Goal: Ask a question: Seek information or help from site administrators or community

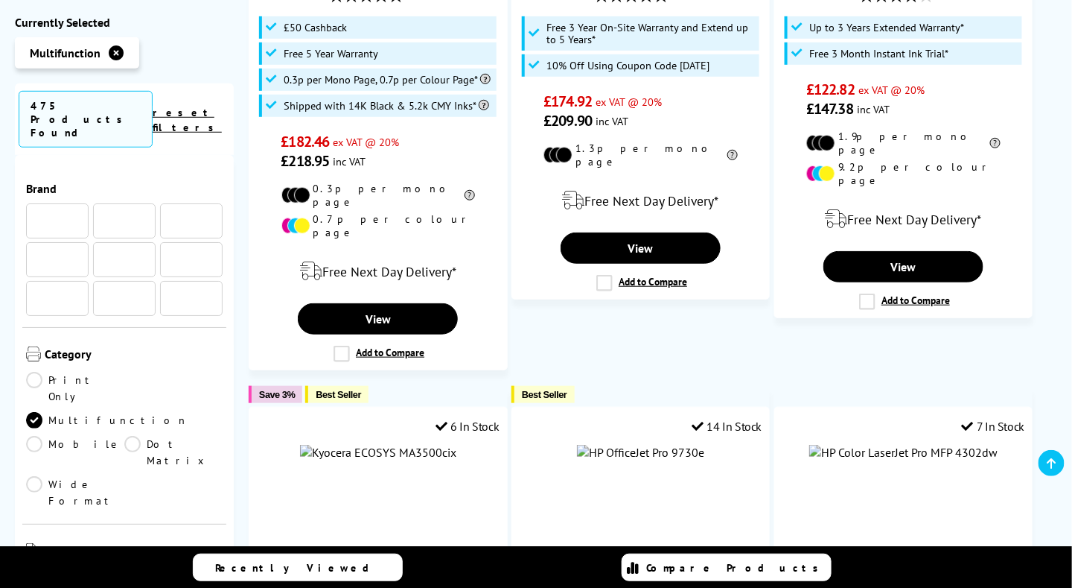
scroll to position [2172, 0]
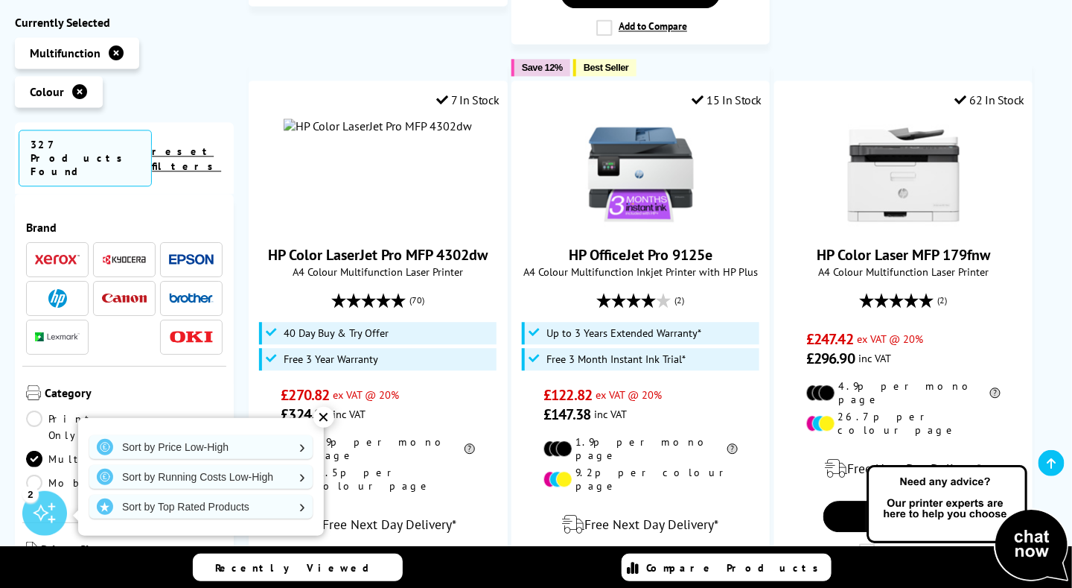
scroll to position [1055, 0]
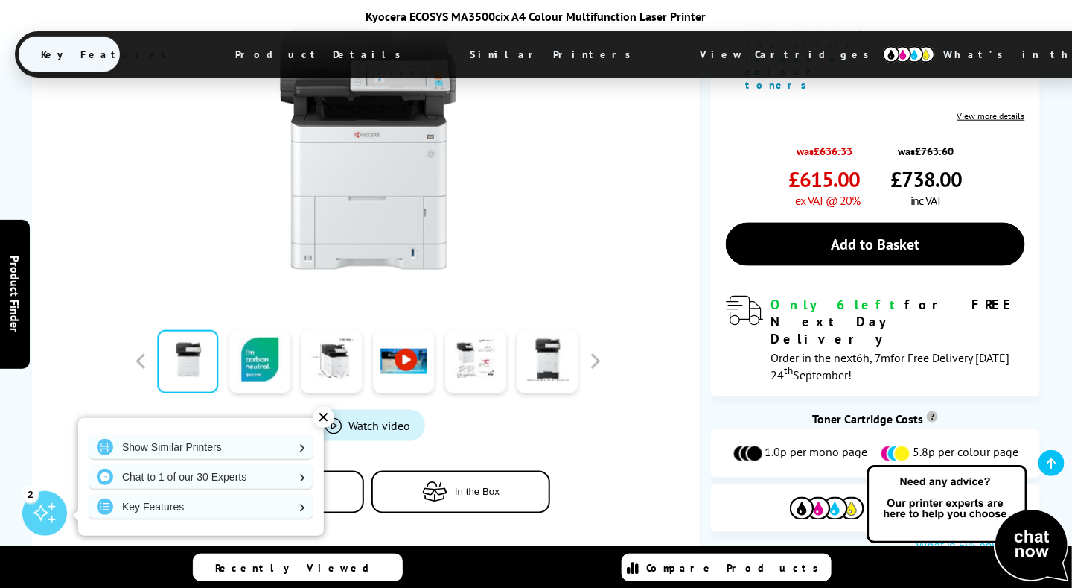
scroll to position [521, 0]
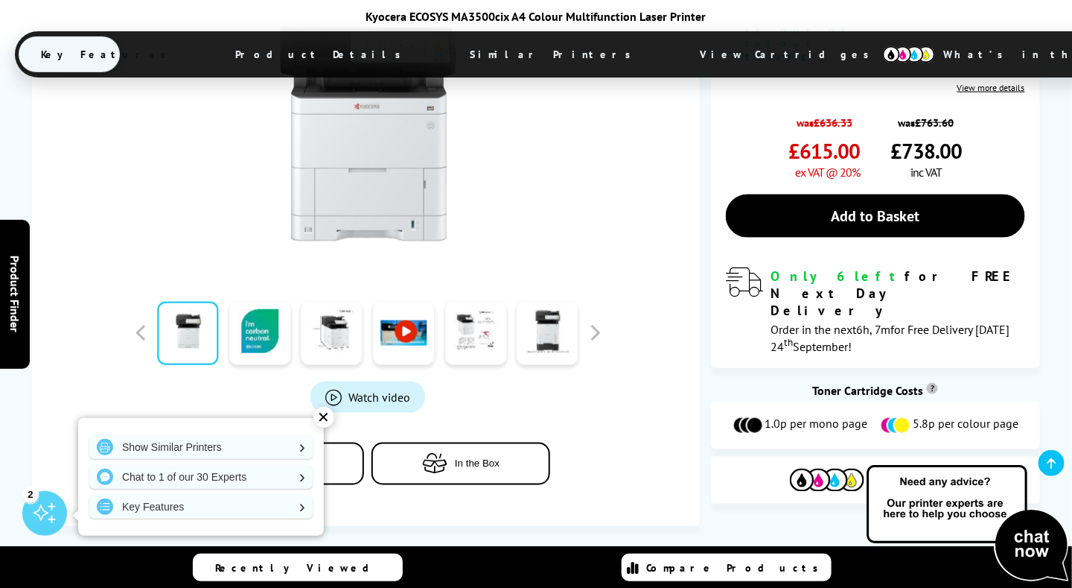
click at [330, 419] on div "✕" at bounding box center [324, 417] width 21 height 21
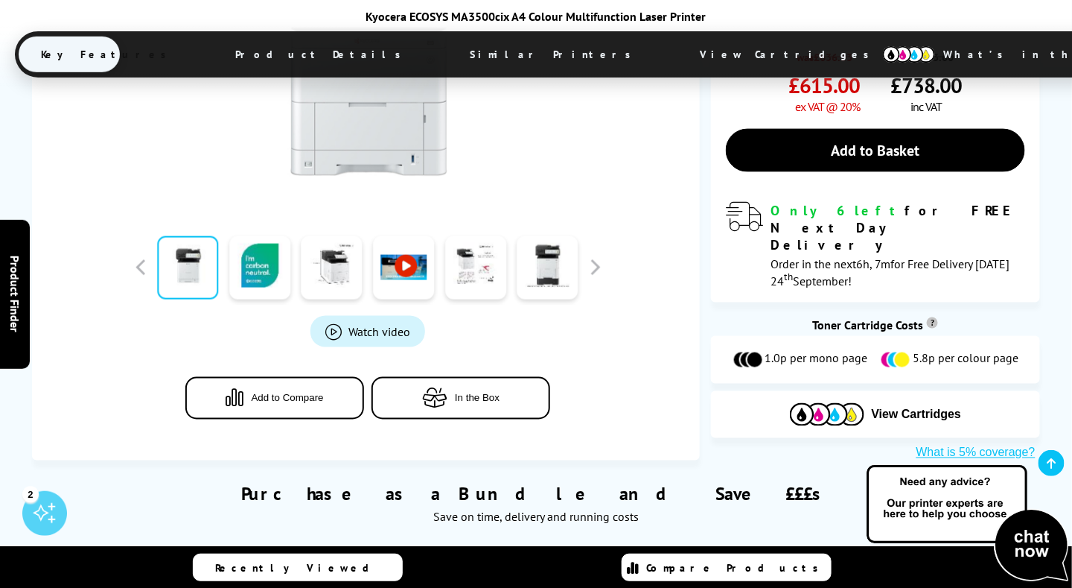
scroll to position [447, 0]
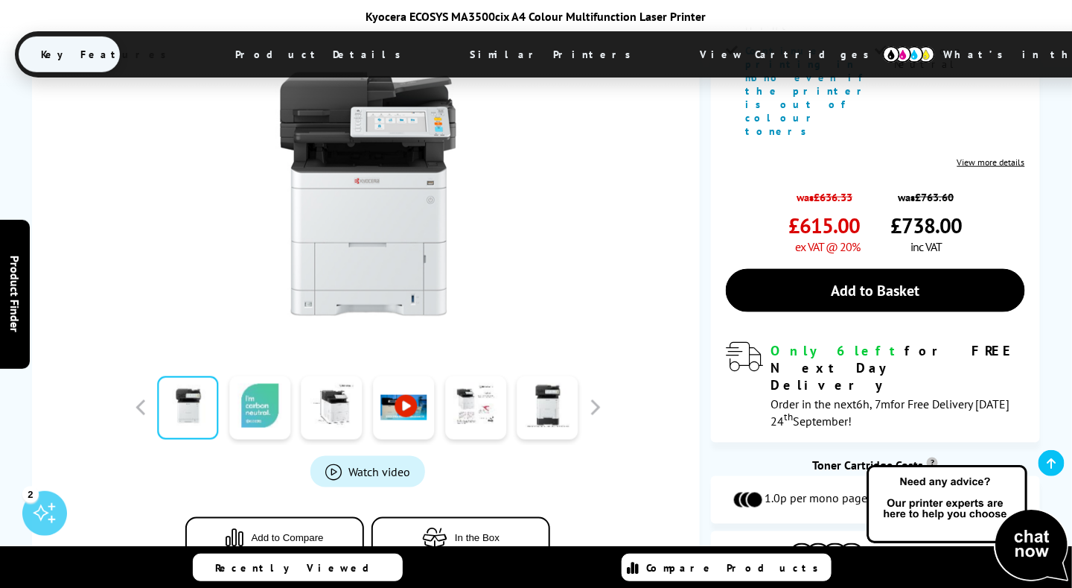
click at [241, 376] on link at bounding box center [259, 407] width 61 height 63
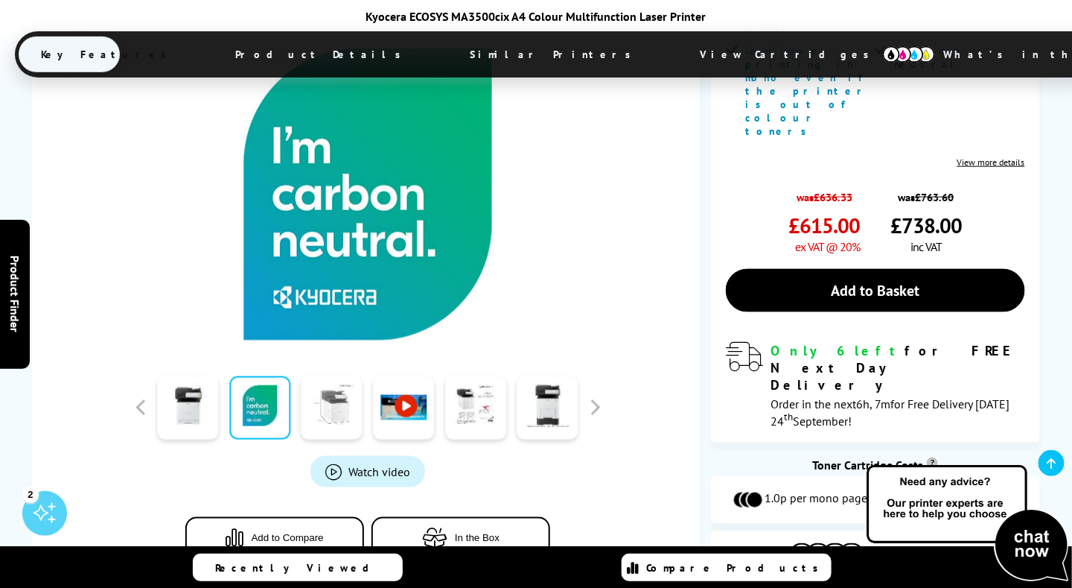
click at [322, 376] on link at bounding box center [332, 407] width 61 height 63
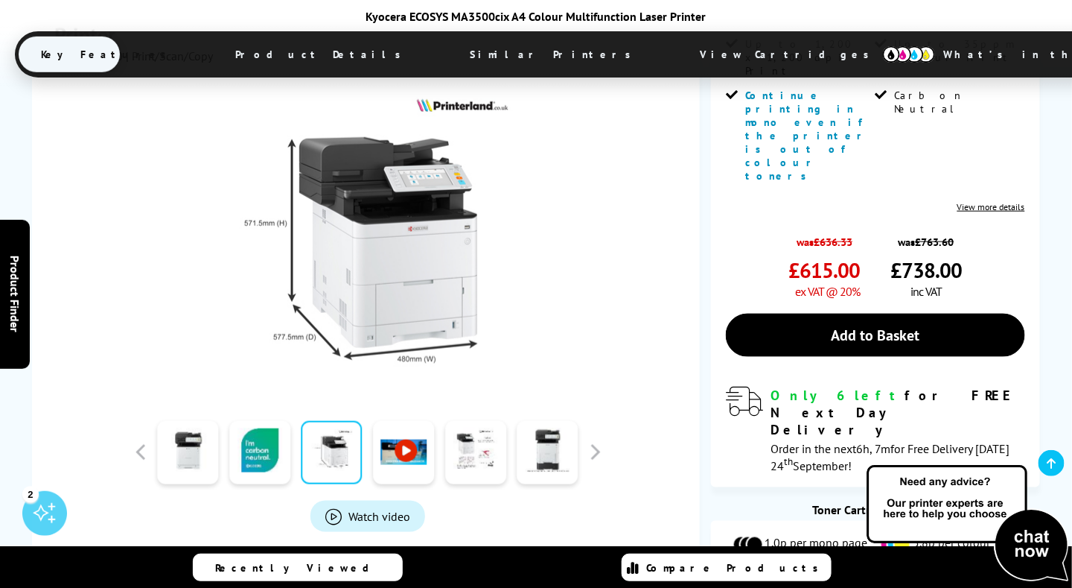
scroll to position [372, 0]
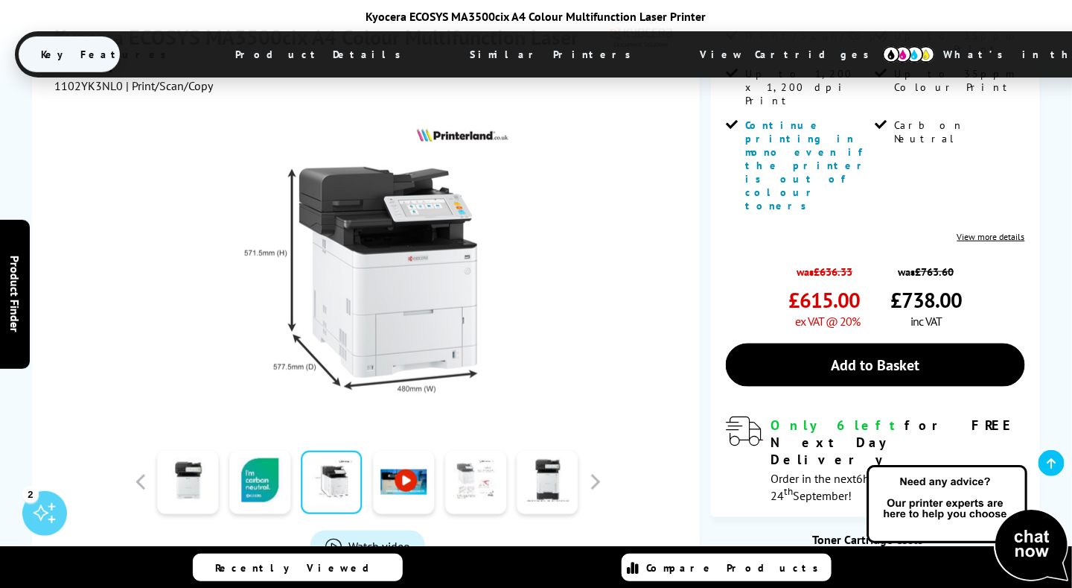
click at [483, 451] on link at bounding box center [475, 482] width 61 height 63
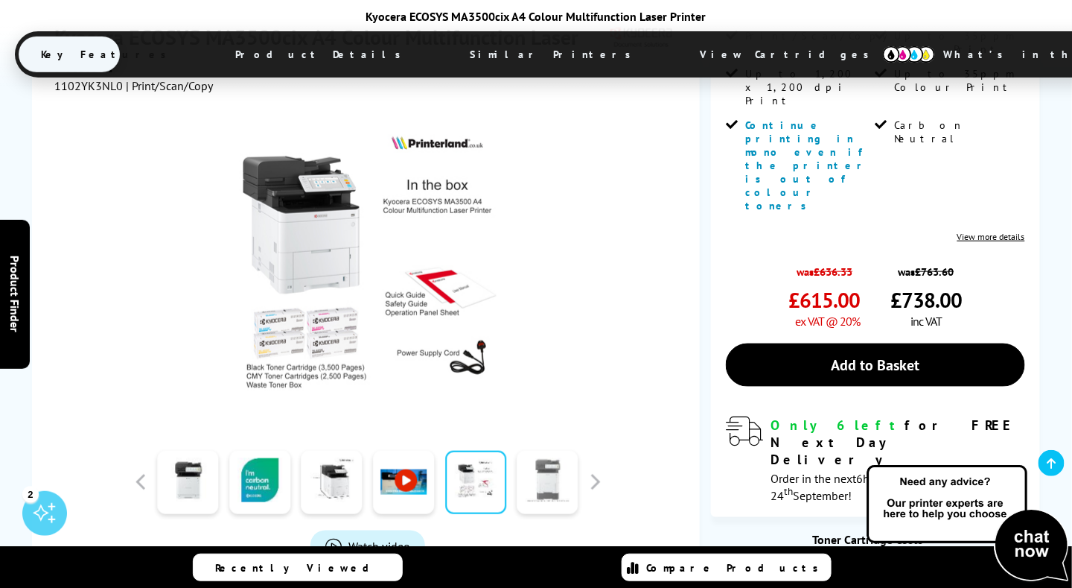
click at [541, 451] on link at bounding box center [548, 482] width 61 height 63
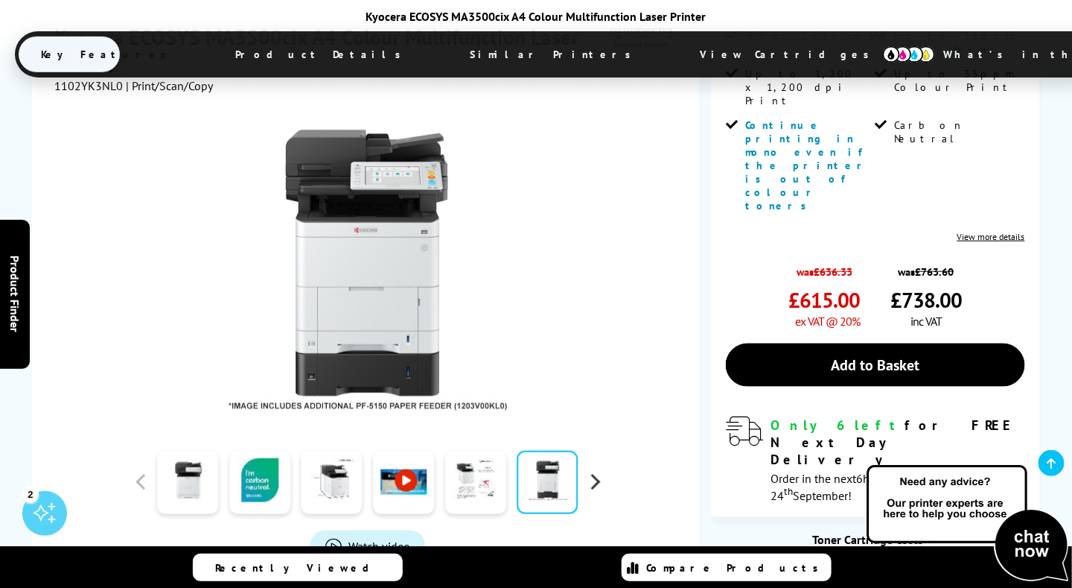
click at [593, 471] on button "button" at bounding box center [595, 482] width 22 height 22
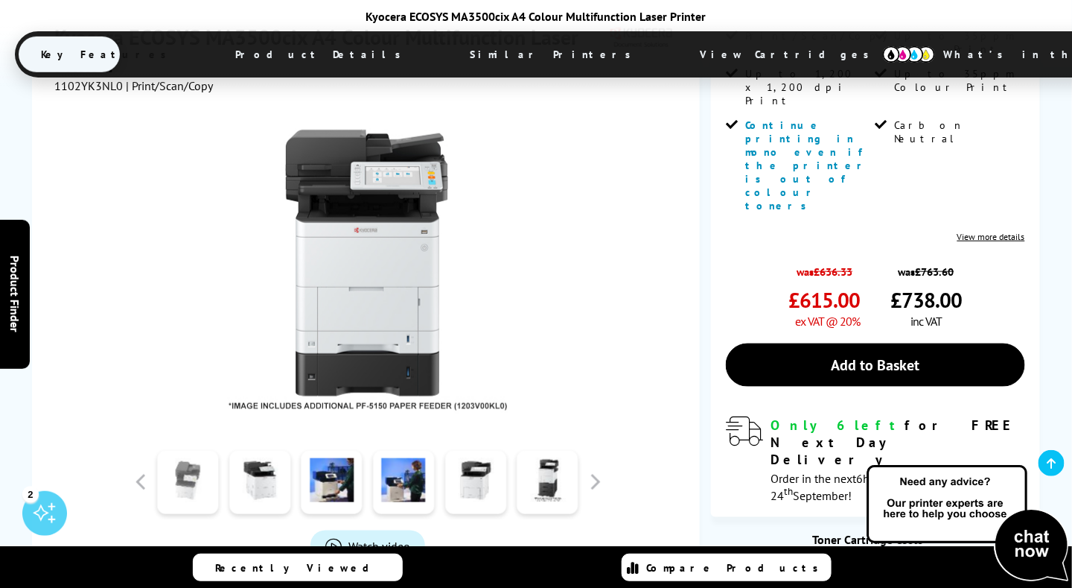
click at [192, 451] on link at bounding box center [187, 482] width 61 height 63
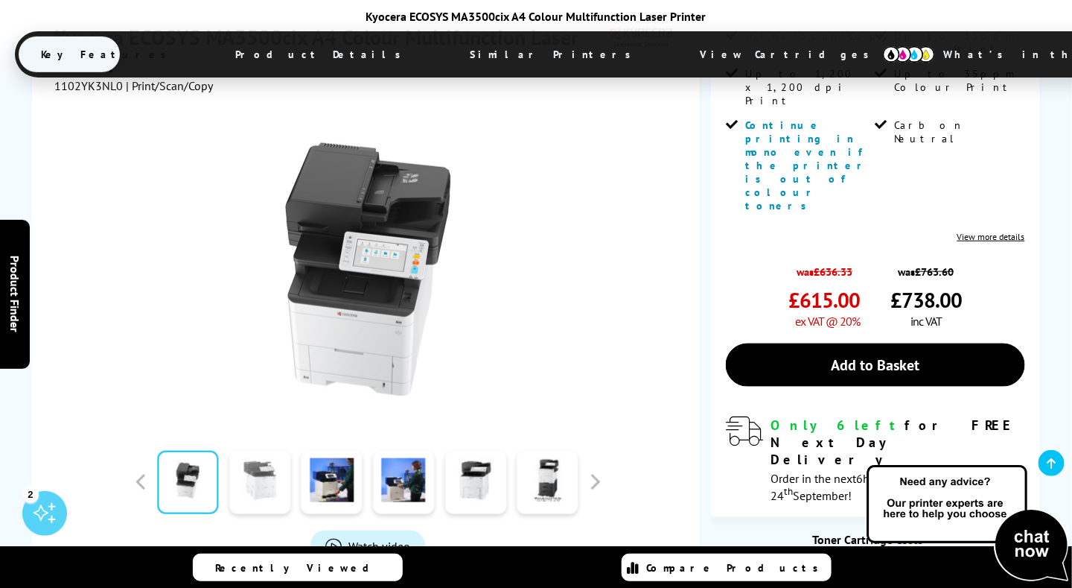
click at [229, 451] on link at bounding box center [259, 482] width 61 height 63
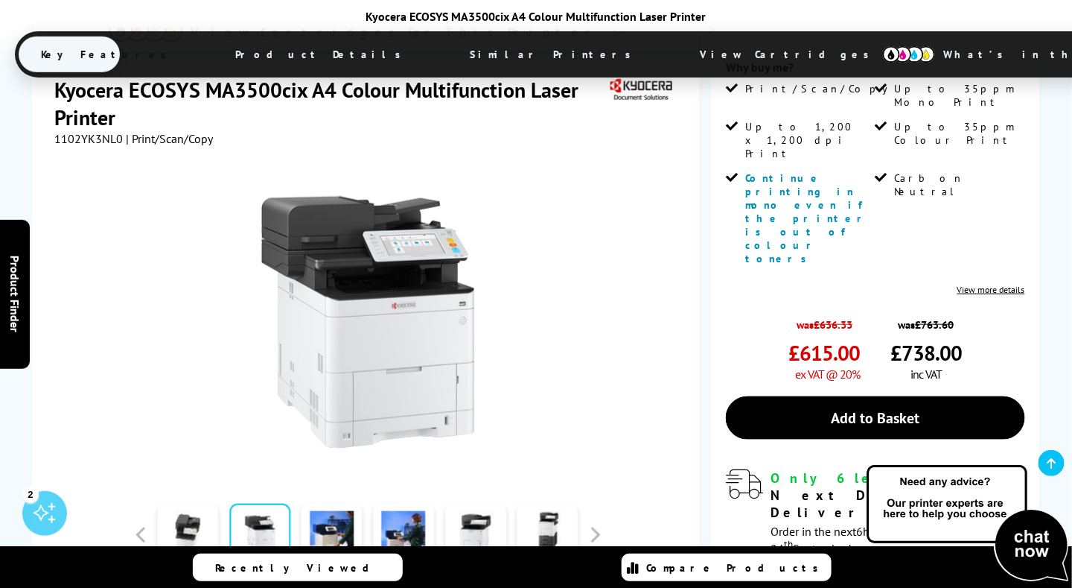
scroll to position [298, 0]
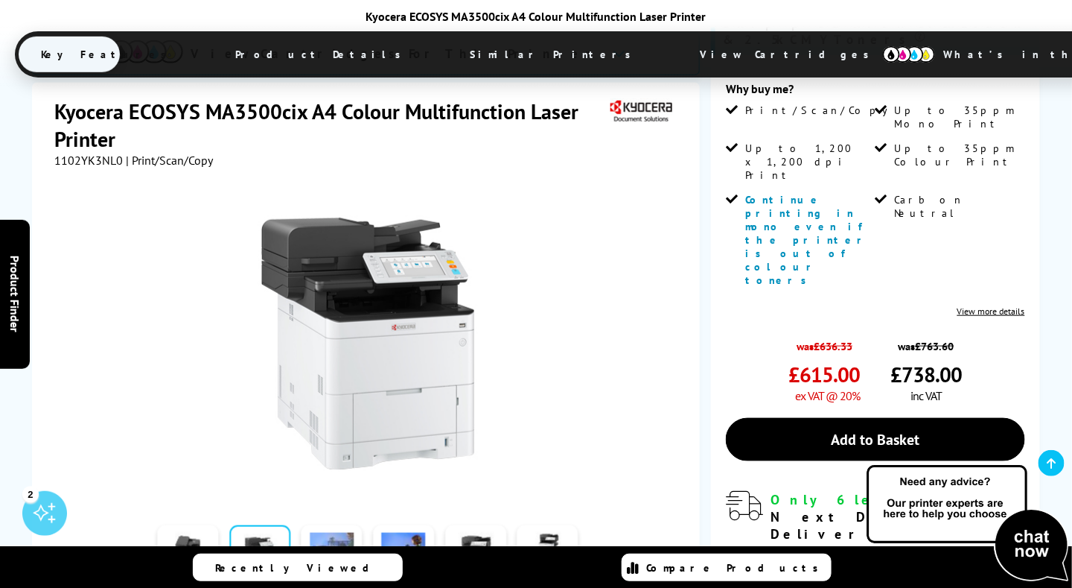
click at [317, 525] on link at bounding box center [332, 556] width 61 height 63
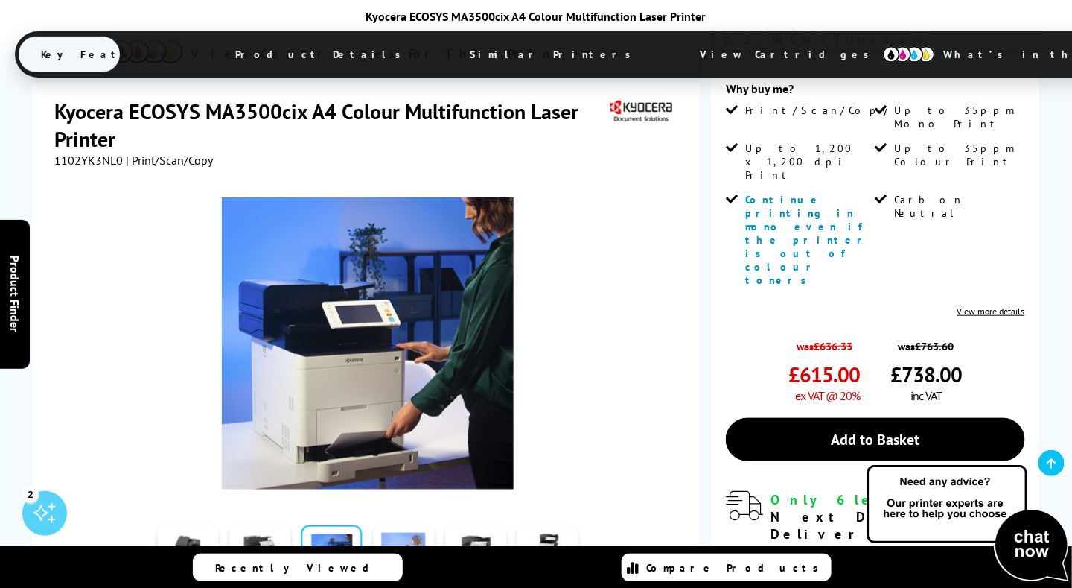
click at [380, 525] on link at bounding box center [403, 556] width 61 height 63
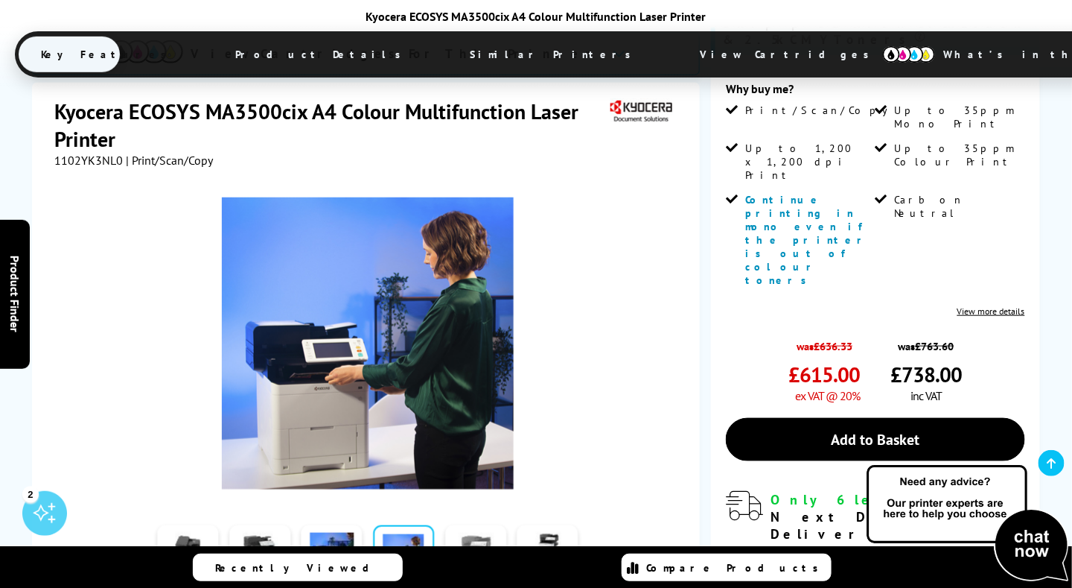
click at [451, 525] on link at bounding box center [475, 556] width 61 height 63
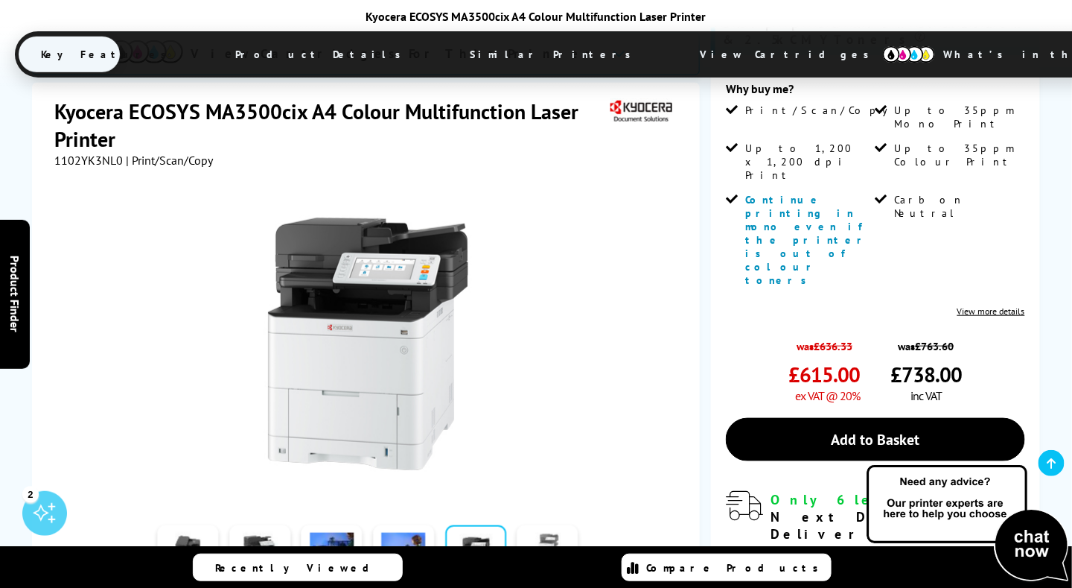
click at [521, 525] on link at bounding box center [548, 556] width 61 height 63
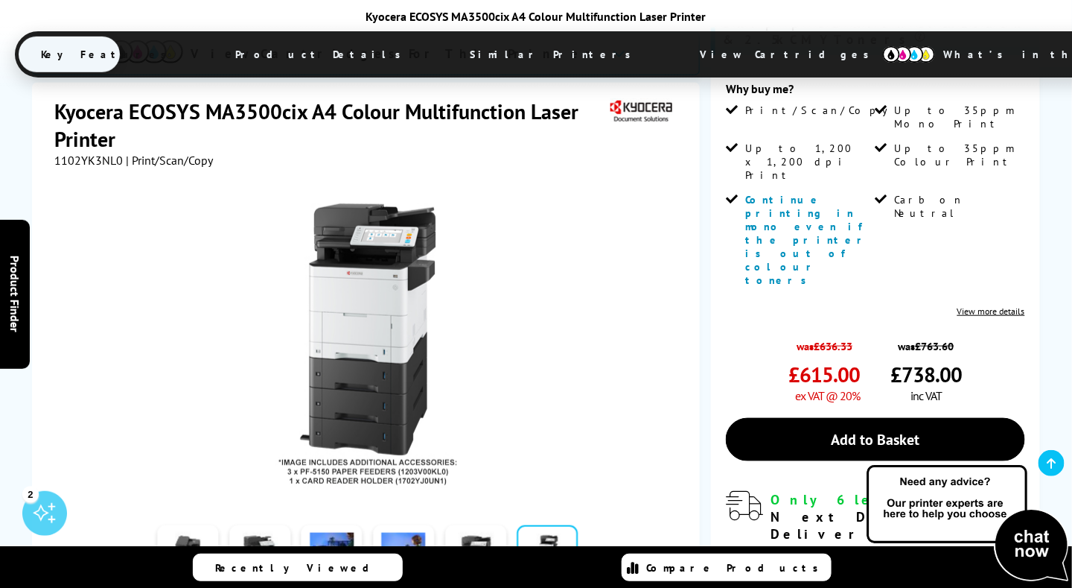
click at [596, 545] on button "button" at bounding box center [595, 556] width 22 height 22
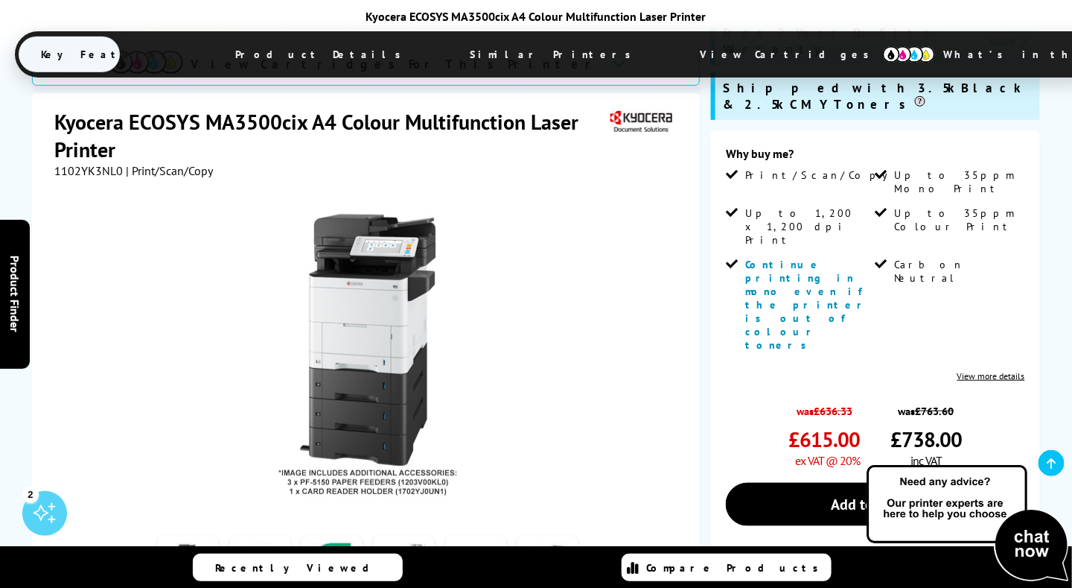
scroll to position [223, 0]
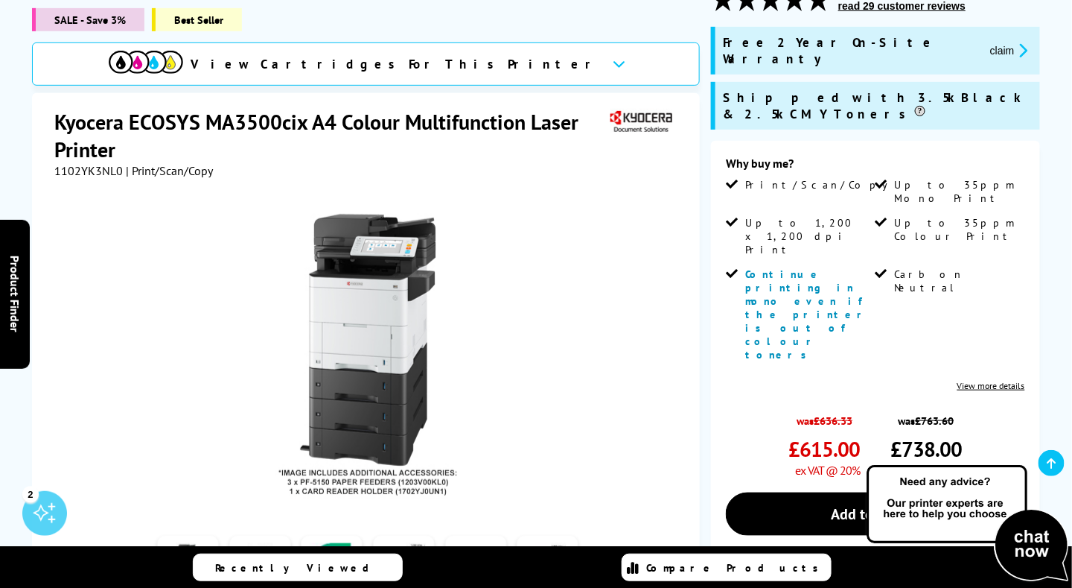
click at [993, 380] on link "View more details" at bounding box center [992, 385] width 68 height 11
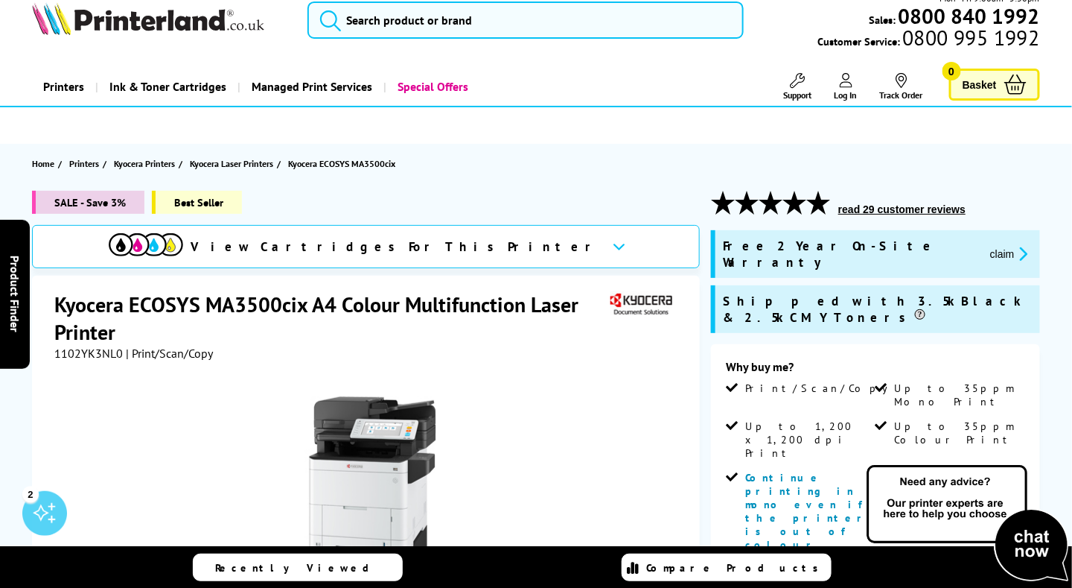
scroll to position [0, 0]
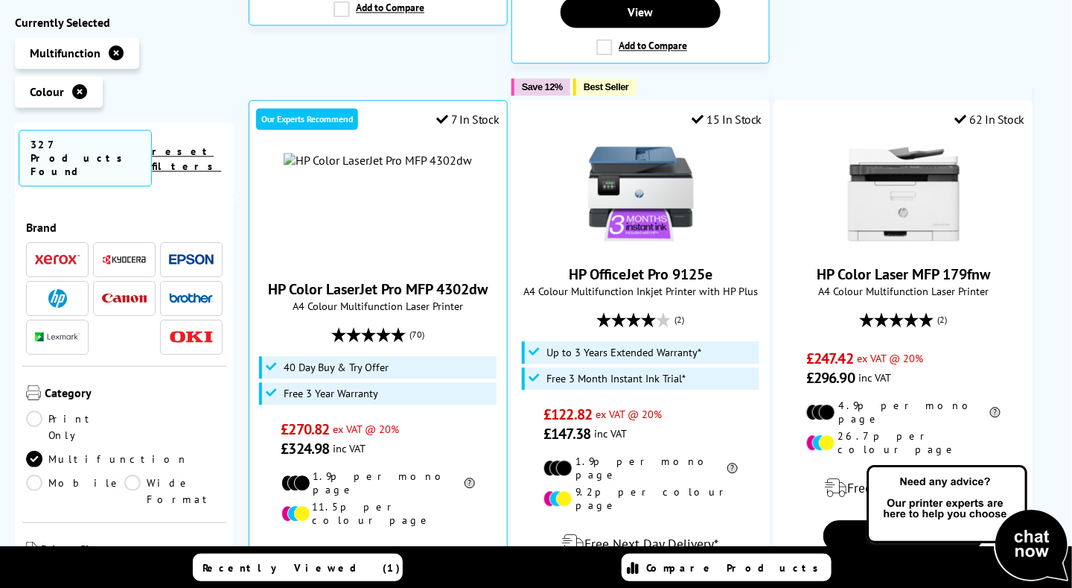
scroll to position [1069, 0]
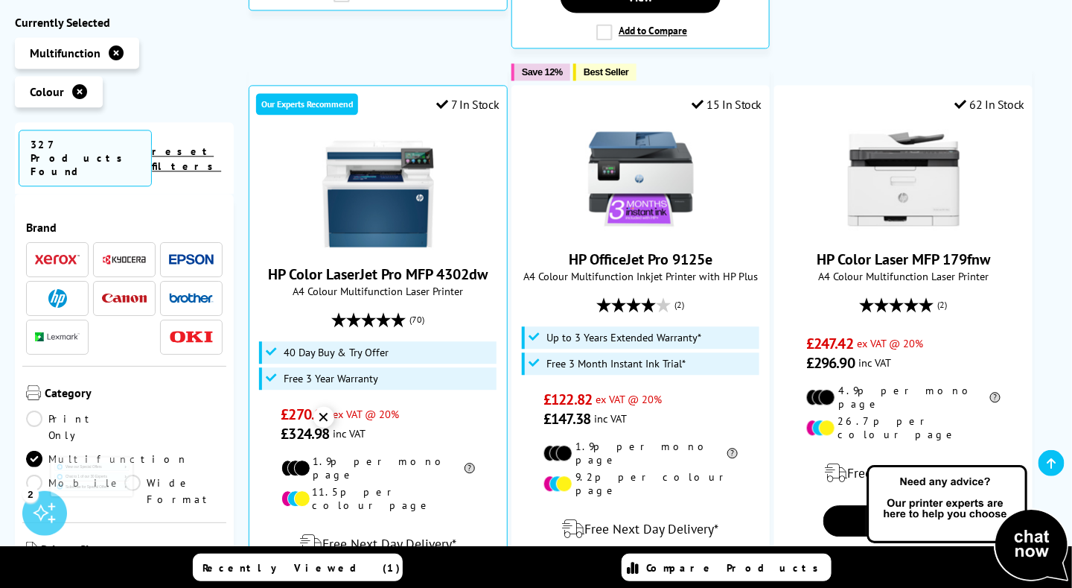
click at [1031, 560] on img at bounding box center [968, 523] width 209 height 122
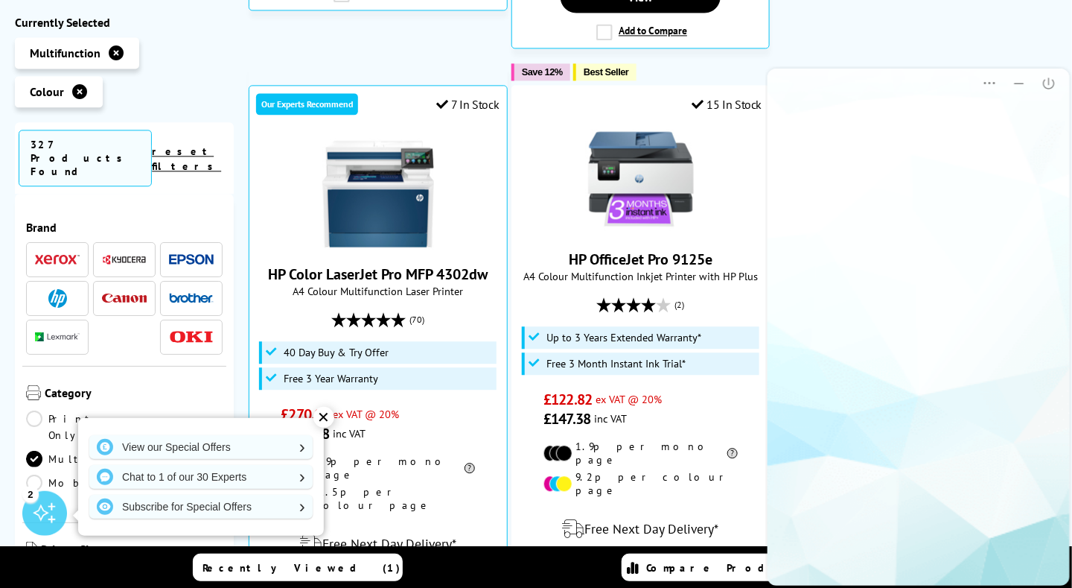
scroll to position [0, 0]
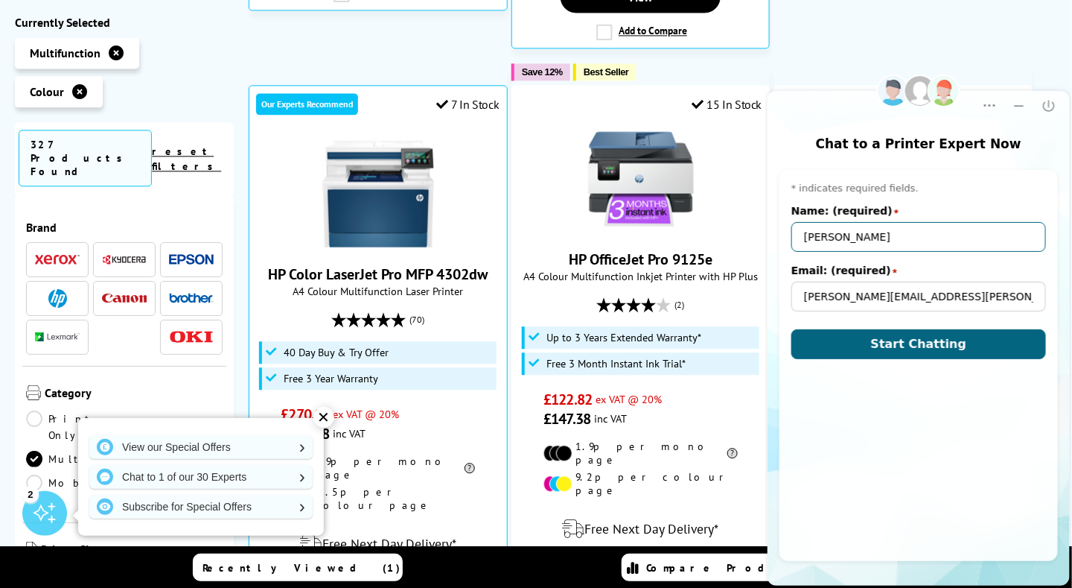
click at [844, 235] on input "Jackie Vallance" at bounding box center [918, 236] width 255 height 30
type input "Jackie Smith"
click at [961, 379] on div "Pre-chat window * indicates required fields. Name: (required) star Jackie Smith…" at bounding box center [918, 364] width 279 height 391
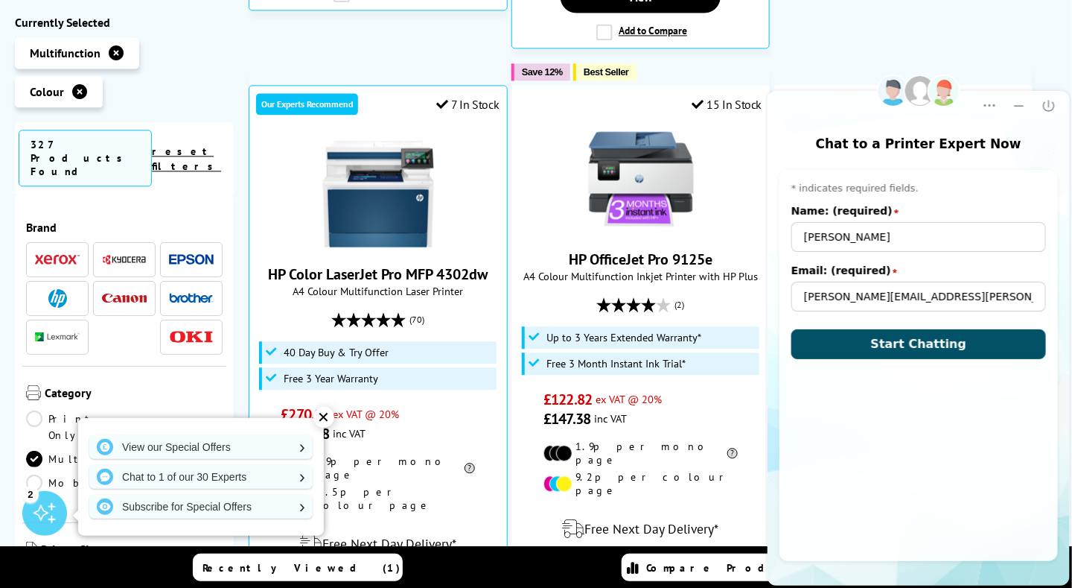
click at [923, 340] on span "Start Chatting" at bounding box center [919, 343] width 96 height 14
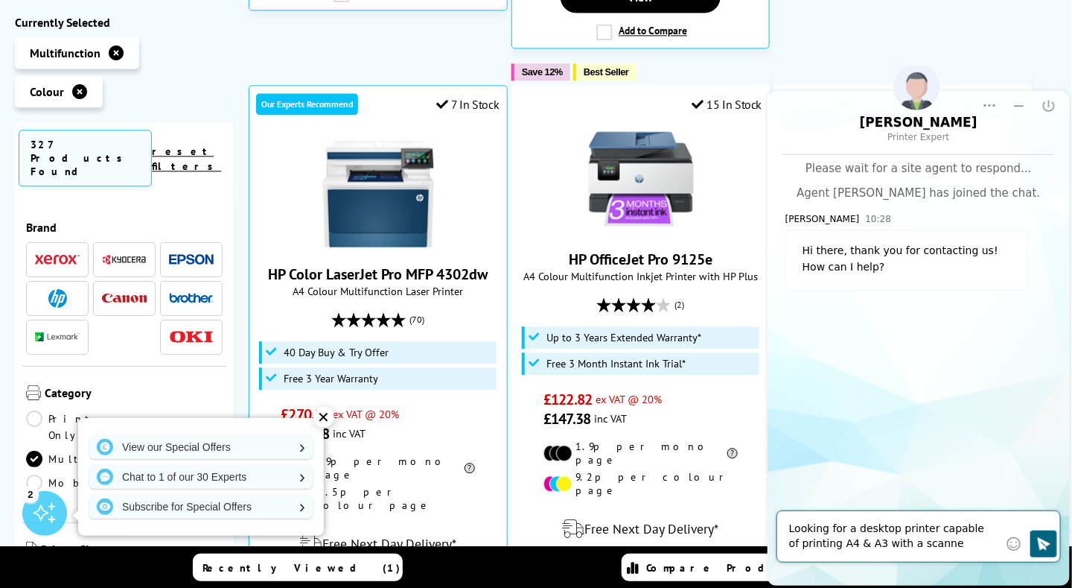
type textarea "Looking for a desktop printer capable of printing A4 & A3 with a scanner"
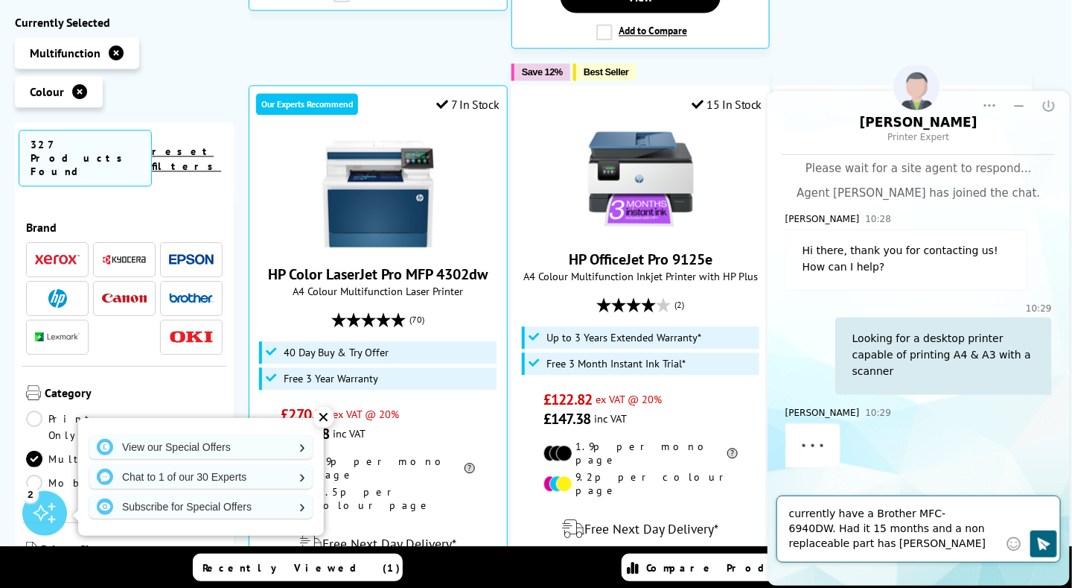
type textarea "currently have a Brother MFC-6940DW. Had it 15 months and a non replaceable par…"
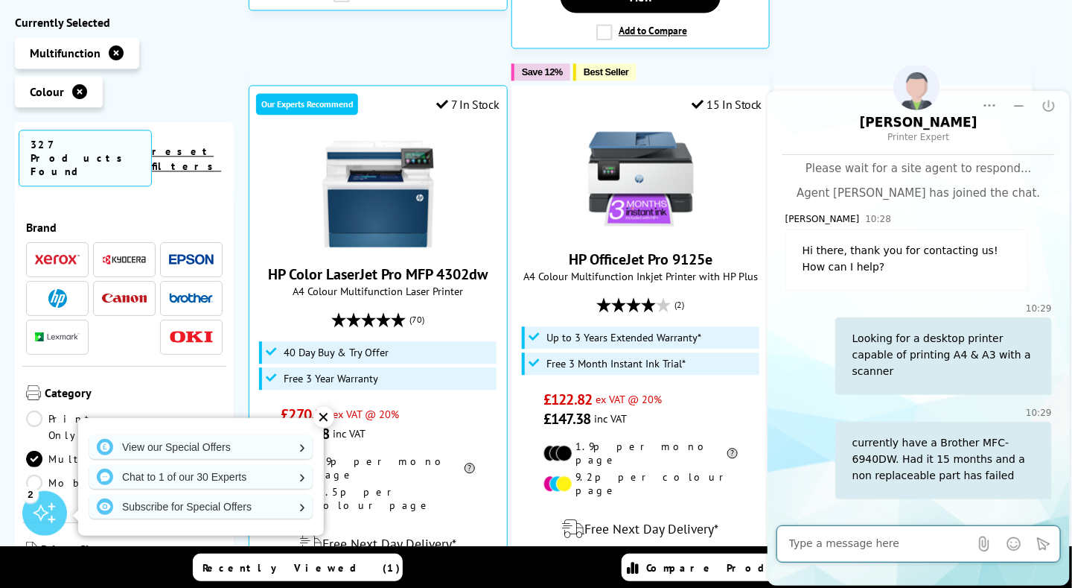
scroll to position [42, 0]
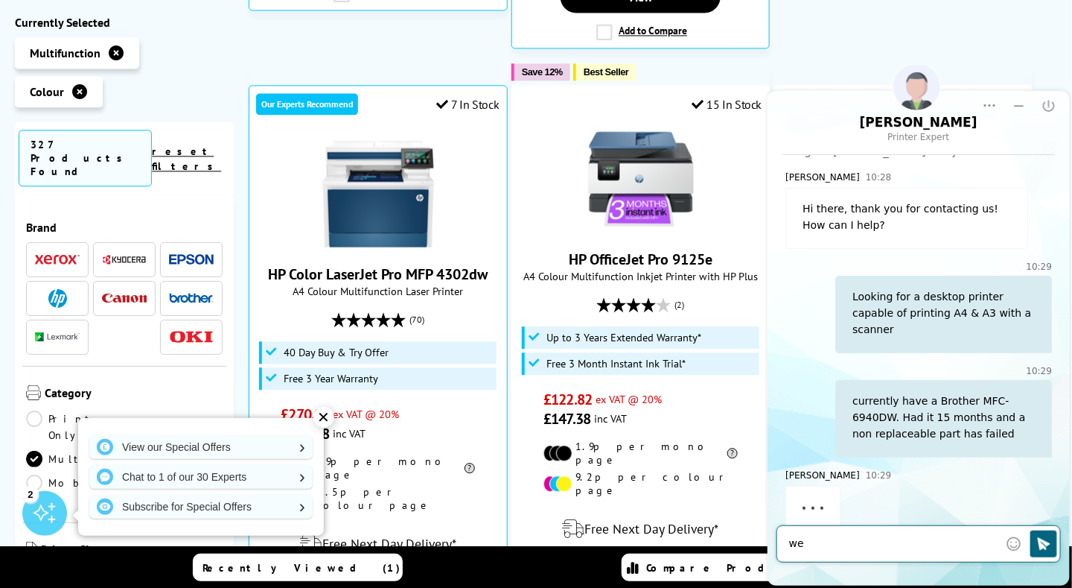
type textarea "w"
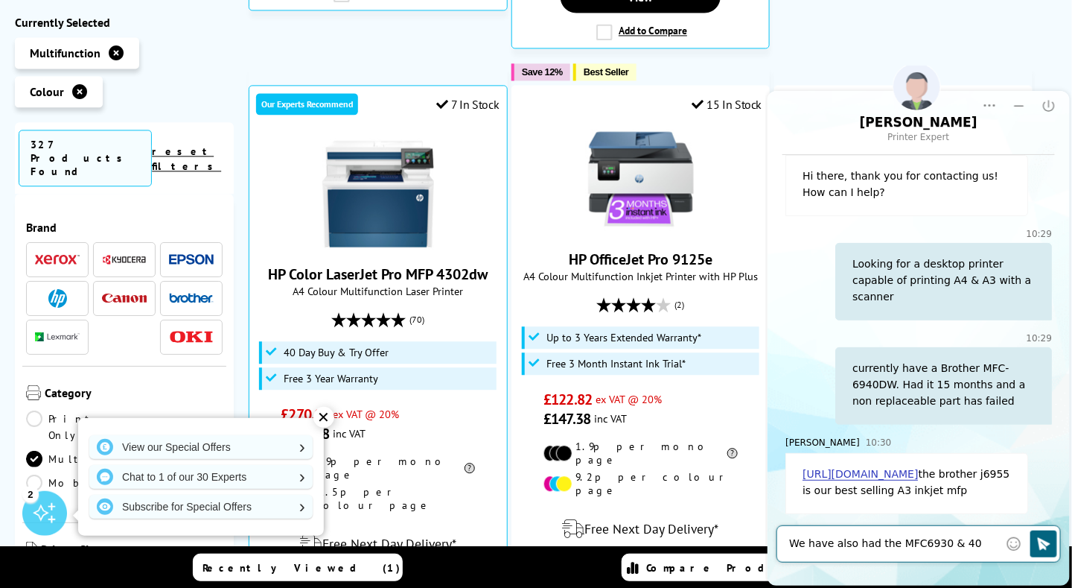
scroll to position [89, 0]
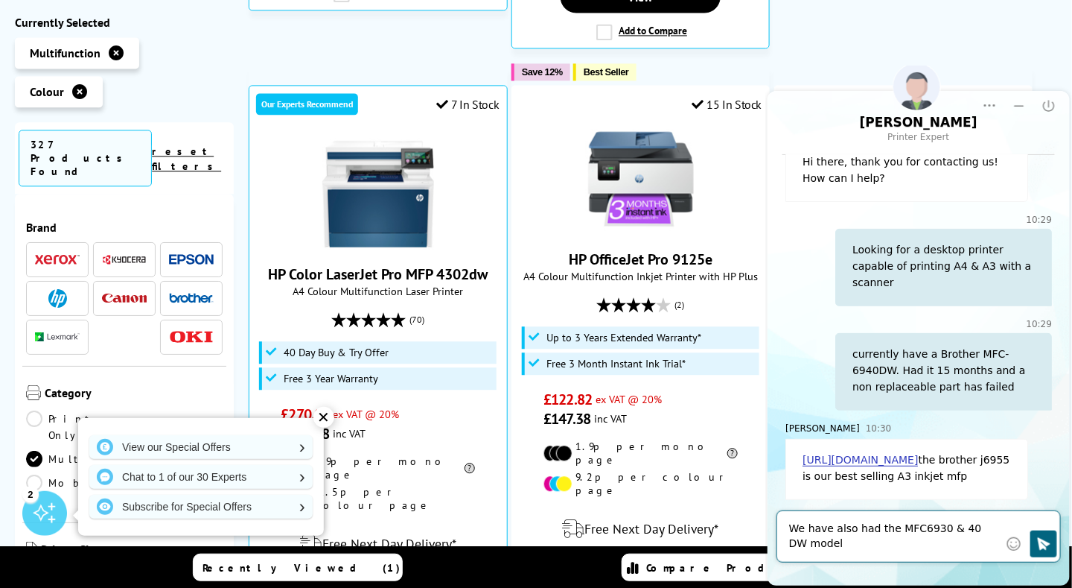
type textarea "We have also had the MFC6930 & 40 DW models"
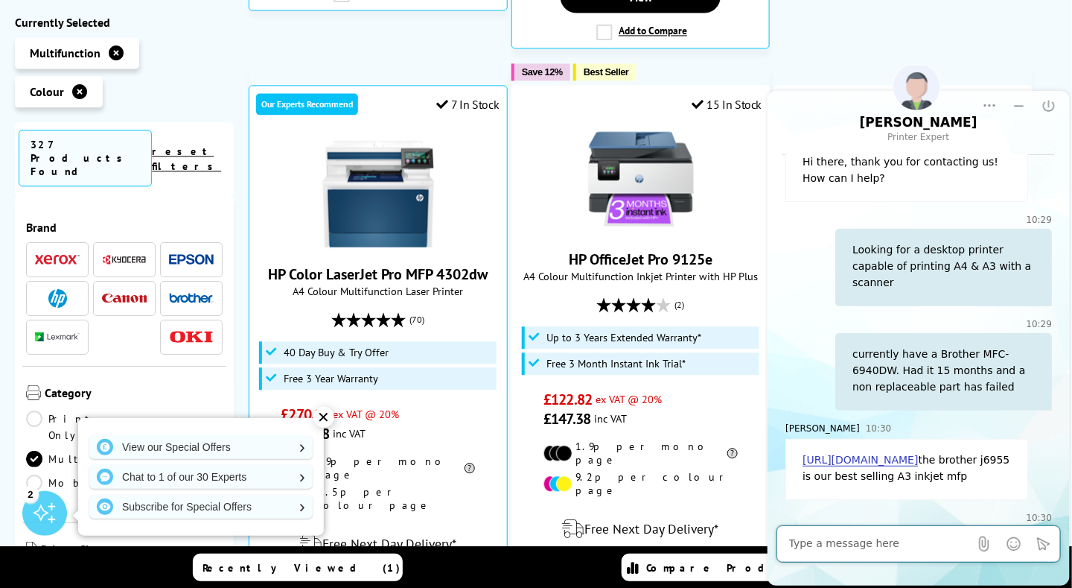
scroll to position [161, 0]
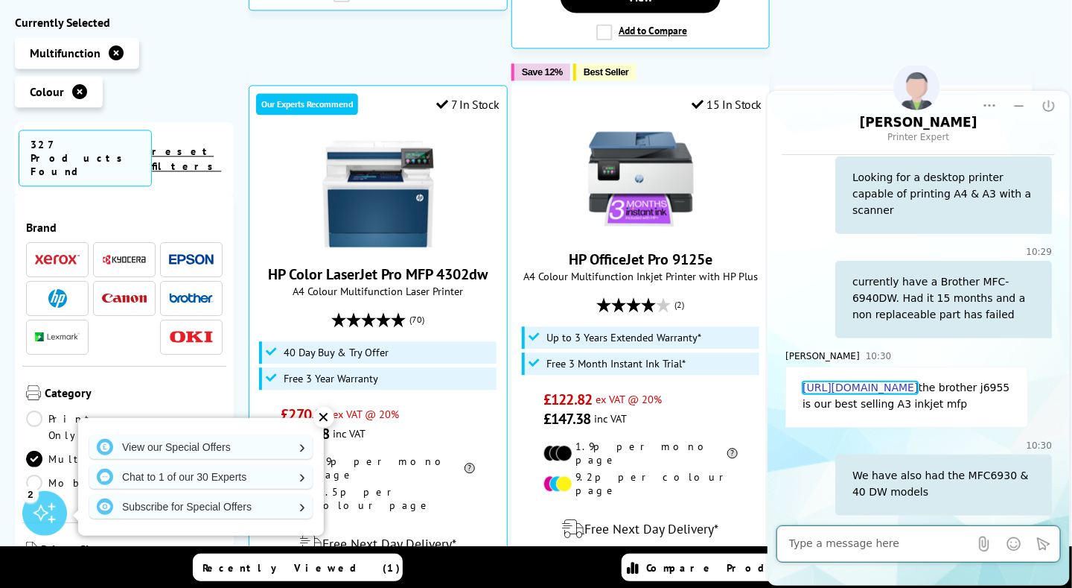
click at [888, 381] on link "https://www.printerland.co.uk/product/brother-mfc-j6955dw/151041" at bounding box center [859, 387] width 115 height 13
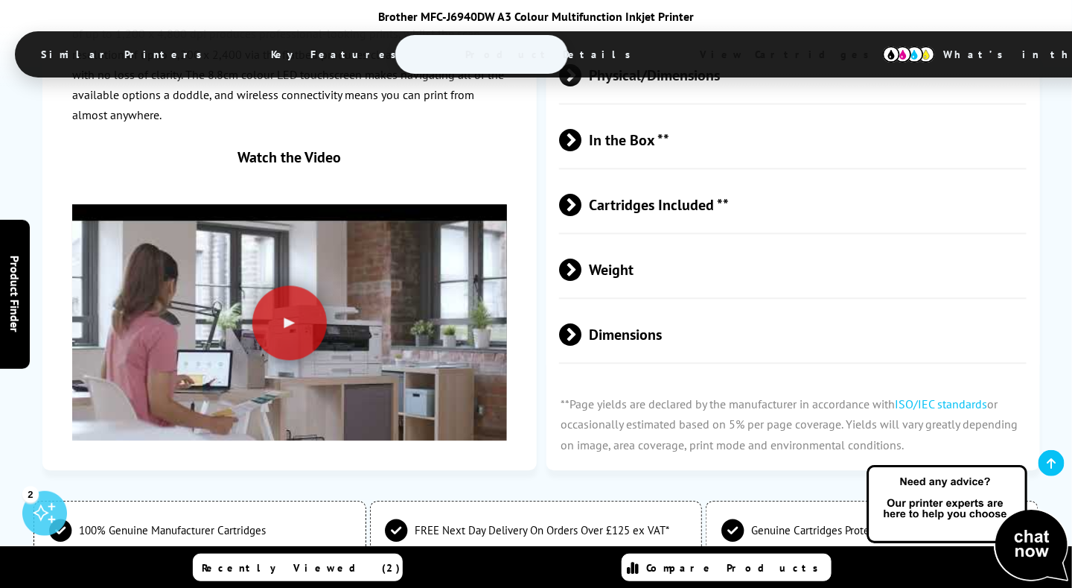
scroll to position [5064, 0]
